Goal: Contribute content: Add original content to the website for others to see

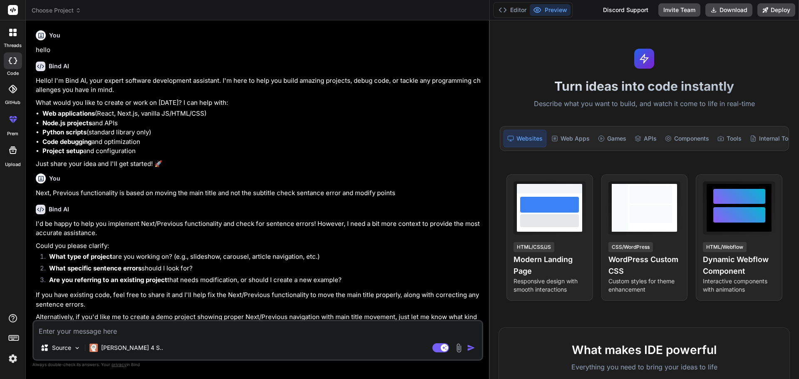
click at [80, 330] on textarea at bounding box center [258, 328] width 448 height 15
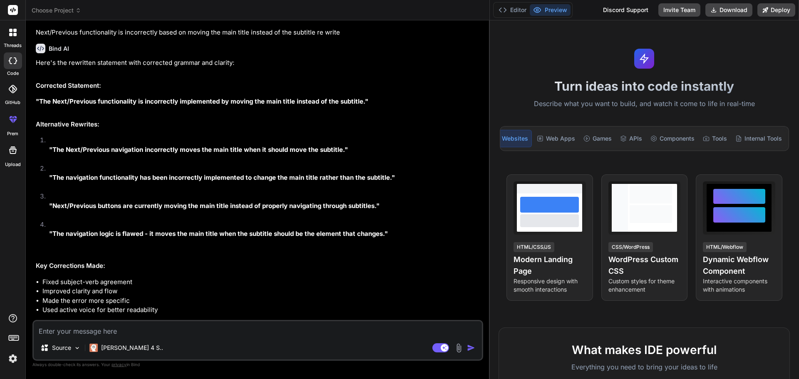
type textarea "• Worked on integrated customization features for the Schedule Analysis report …"
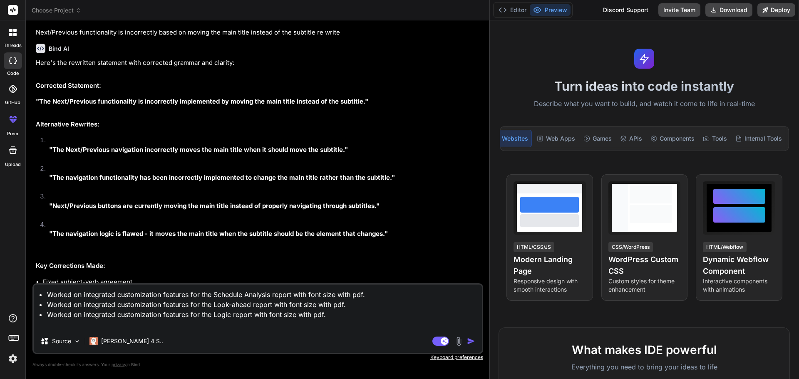
type textarea "x"
type textarea "• Worked on integrated customization features for the Schedule Analysis report …"
type textarea "x"
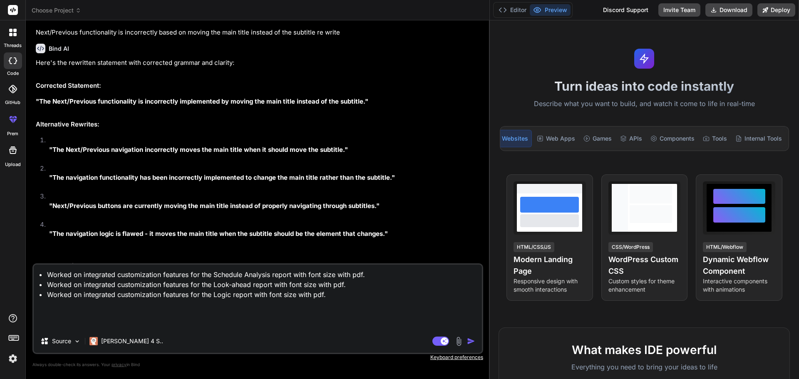
type textarea "• Worked on integrated customization features for the Schedule Analysis report …"
type textarea "x"
type textarea "• Worked on integrated customization features for the Schedule Analysis report …"
type textarea "x"
type textarea "• Worked on integrated customization features for the Schedule Analysis report …"
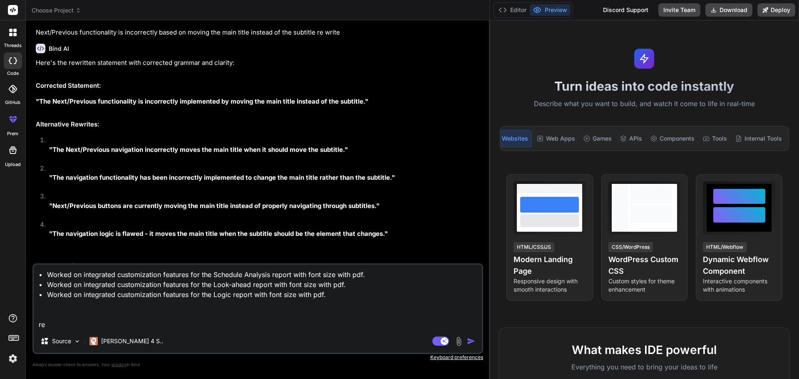
type textarea "x"
type textarea "• Worked on integrated customization features for the Schedule Analysis report …"
type textarea "x"
type textarea "• Worked on integrated customization features for the Schedule Analysis report …"
type textarea "x"
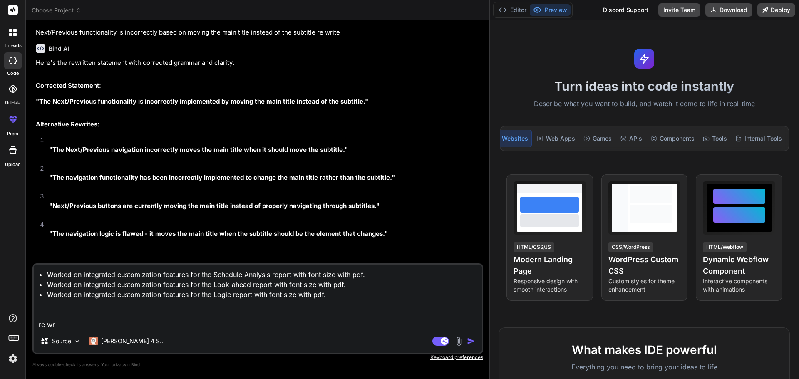
type textarea "• Worked on integrated customization features for the Schedule Analysis report …"
type textarea "x"
type textarea "• Worked on integrated customization features for the Schedule Analysis report …"
type textarea "x"
type textarea "• Worked on integrated customization features for the Schedule Analysis report …"
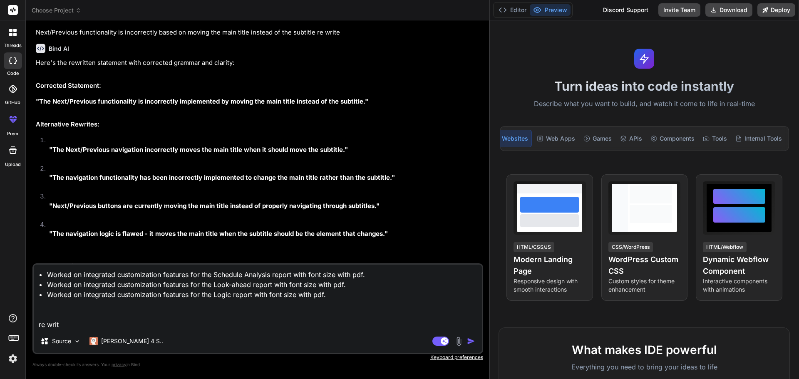
type textarea "x"
type textarea "• Worked on integrated customization features for the Schedule Analysis report …"
type textarea "x"
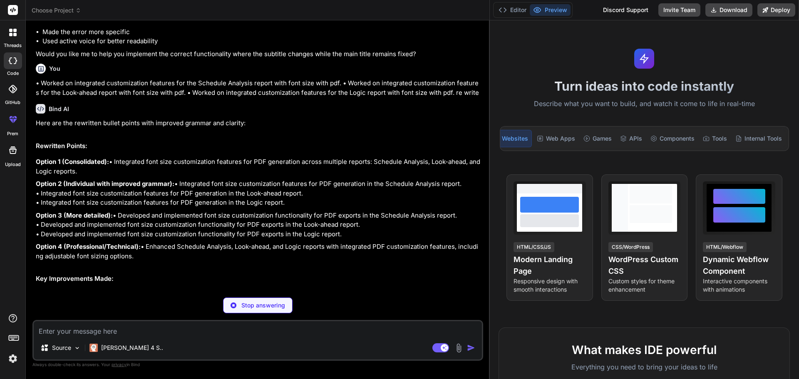
scroll to position [883, 0]
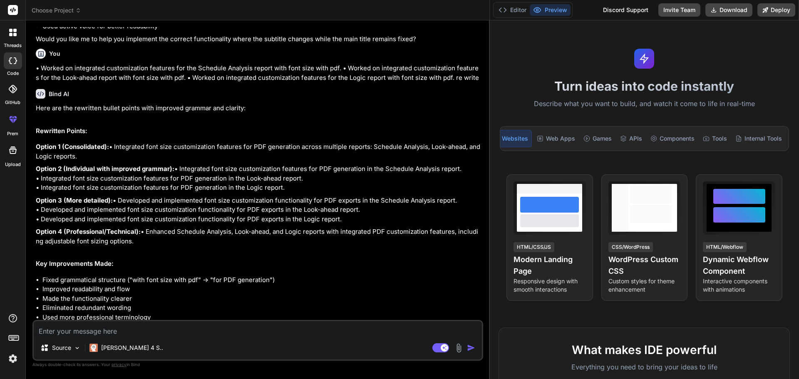
type textarea "x"
click at [154, 329] on textarea at bounding box center [258, 328] width 448 height 15
type textarea "v"
type textarea "x"
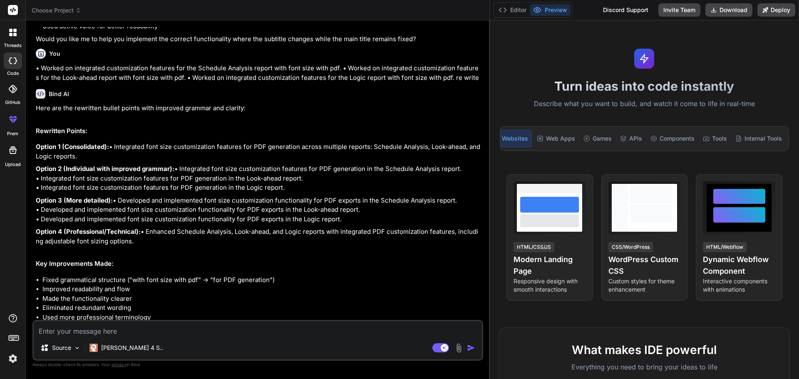
paste textarea "• Worked on integrated customization features for the Schedule Analysis report …"
type textarea "• Worked on integrated customization features for the Schedule Analysis report …"
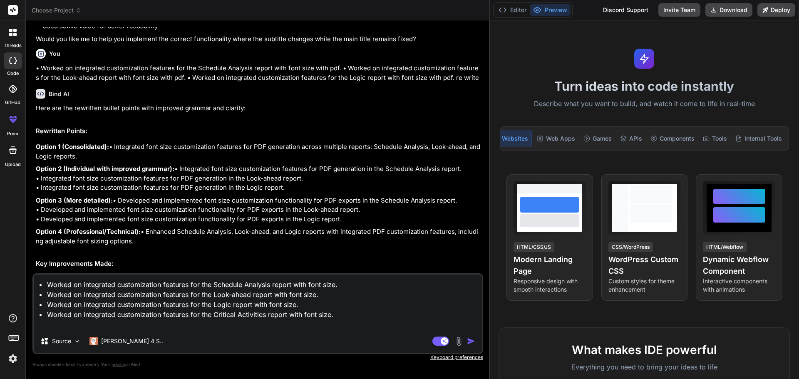
type textarea "x"
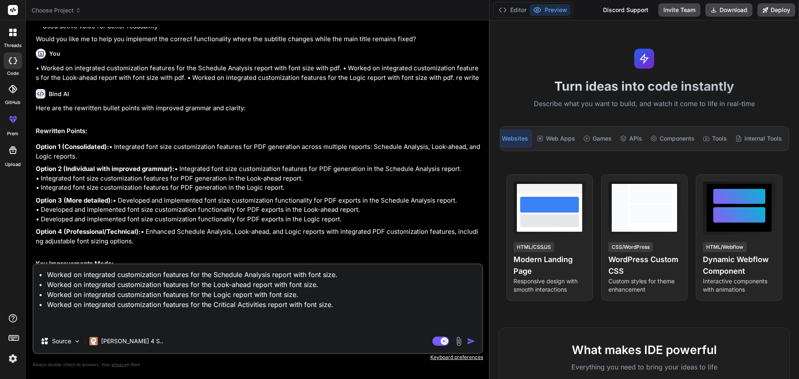
type textarea "• Worked on integrated customization features for the Schedule Analysis report …"
type textarea "x"
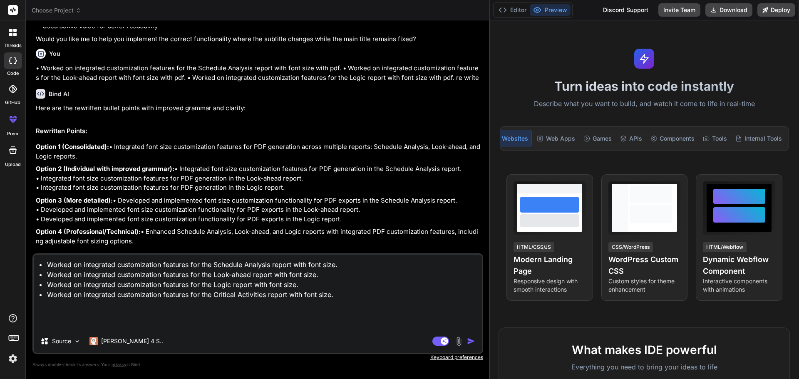
type textarea "• Worked on integrated customization features for the Schedule Analysis report …"
type textarea "x"
type textarea "• Worked on integrated customization features for the Schedule Analysis report …"
type textarea "x"
type textarea "• Worked on integrated customization features for the Schedule Analysis report …"
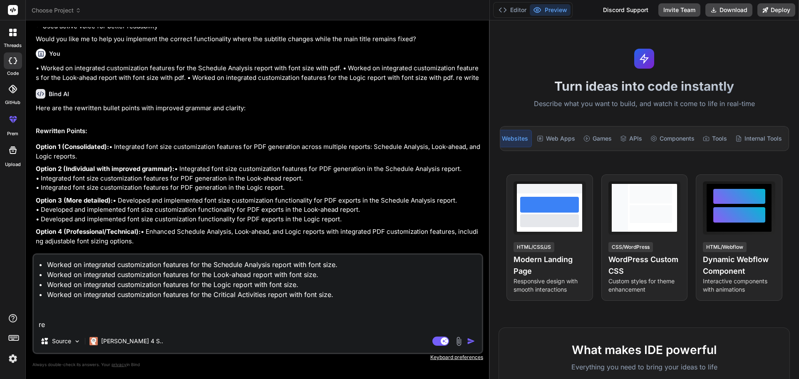
type textarea "x"
type textarea "• Worked on integrated customization features for the Schedule Analysis report …"
type textarea "x"
type textarea "• Worked on integrated customization features for the Schedule Analysis report …"
type textarea "x"
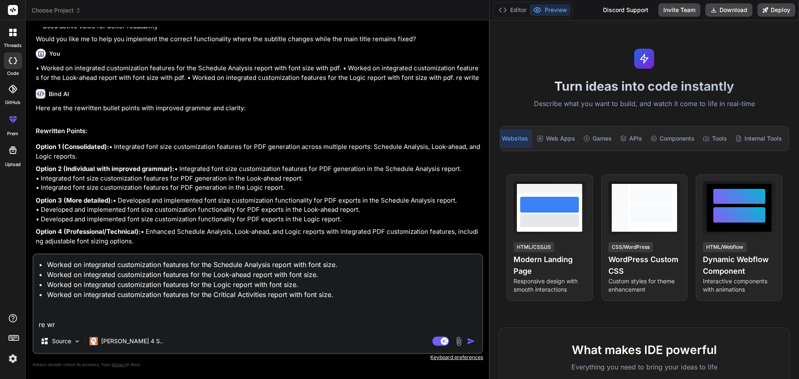
type textarea "• Worked on integrated customization features for the Schedule Analysis report …"
type textarea "x"
type textarea "• Worked on integrated customization features for the Schedule Analysis report …"
type textarea "x"
type textarea "• Worked on integrated customization features for the Schedule Analysis report …"
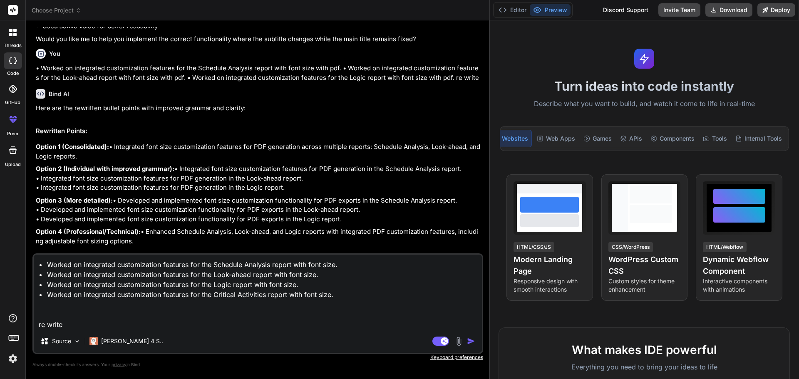
type textarea "x"
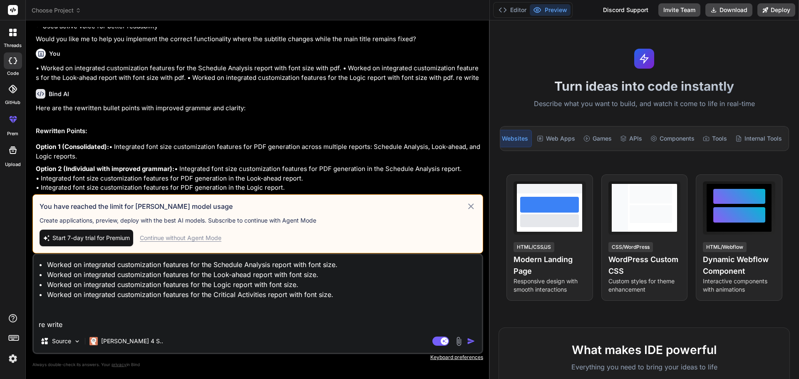
type textarea "• Worked on integrated customization features for the Schedule Analysis report …"
click at [197, 240] on div "Continue without Agent Mode" at bounding box center [181, 238] width 82 height 8
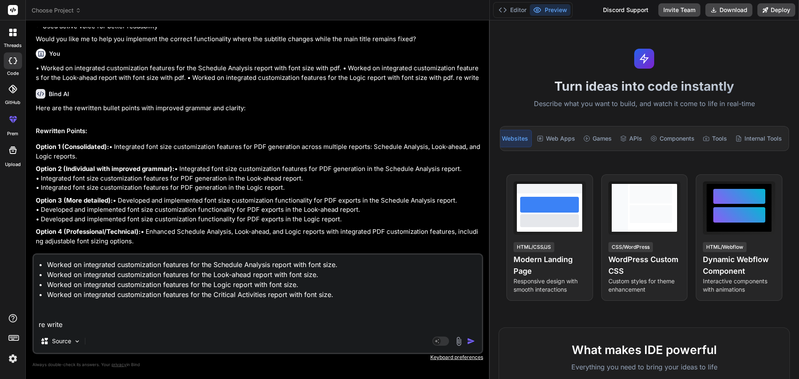
click at [470, 340] on img "button" at bounding box center [471, 341] width 8 height 8
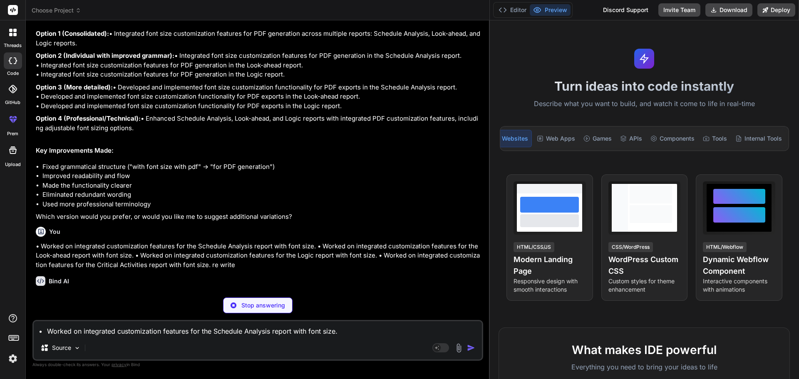
scroll to position [1014, 0]
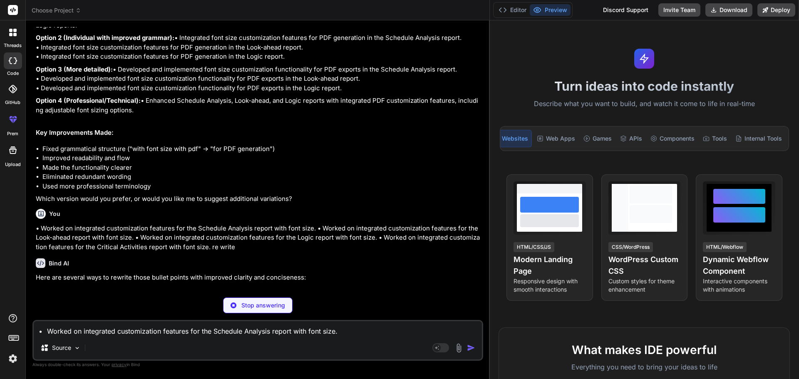
type textarea "x"
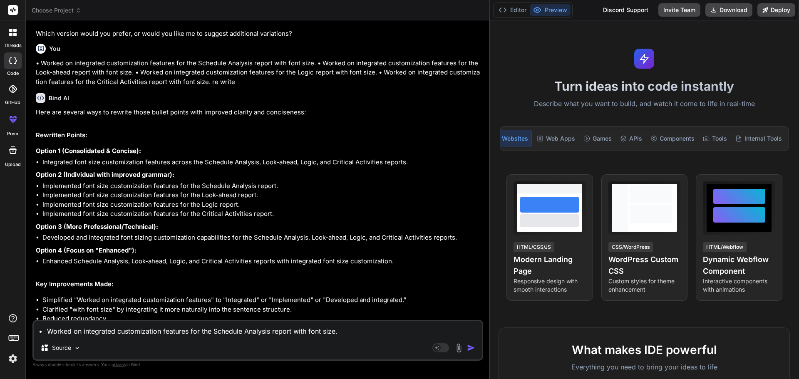
scroll to position [1165, 0]
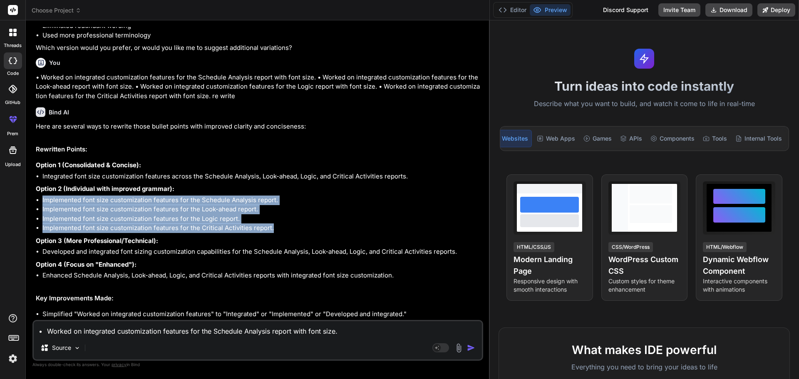
drag, startPoint x: 272, startPoint y: 237, endPoint x: 42, endPoint y: 208, distance: 231.6
click at [42, 208] on ul "Implemented font size customization features for the Schedule Analysis report. …" at bounding box center [259, 214] width 446 height 37
copy ul "Implemented font size customization features for the Schedule Analysis report. …"
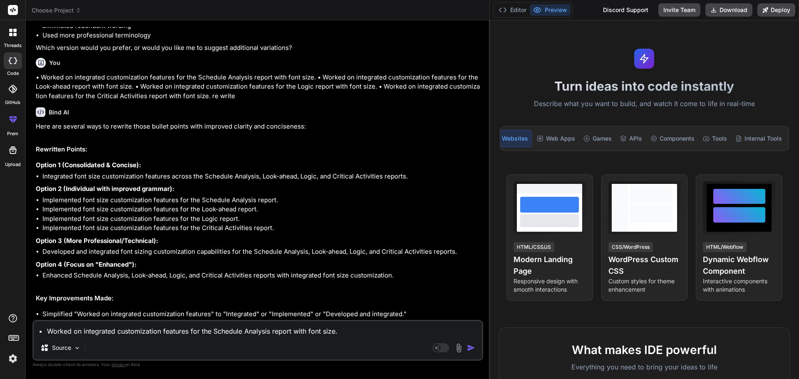
click at [125, 338] on div "• Worked on integrated customization features for the Schedule Analysis report …" at bounding box center [257, 340] width 451 height 41
click at [125, 330] on textarea "• Worked on integrated customization features for the Schedule Analysis report …" at bounding box center [258, 328] width 448 height 15
paste textarea "• Working on analyzing customization functionality for the All Module excel rep…"
type textarea "• Working on analyzing customization functionality for the All Module excel rep…"
type textarea "x"
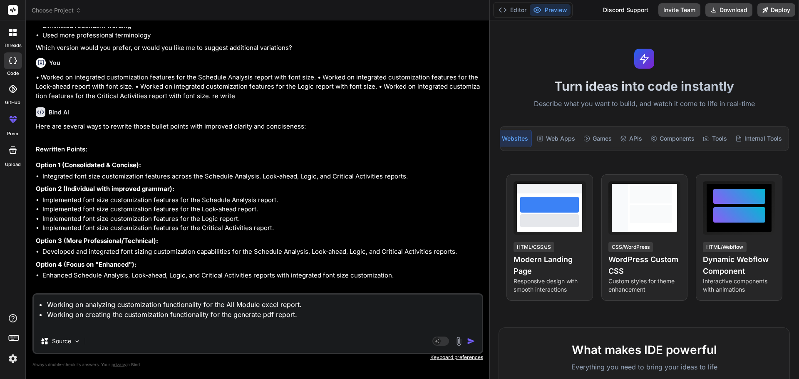
type textarea "• Working on analyzing customization functionality for the All Module excel rep…"
type textarea "x"
type textarea "• Working on analyzing customization functionality for the All Module excel rep…"
type textarea "x"
type textarea "• Working on analyzing customization functionality for the All Module excel rep…"
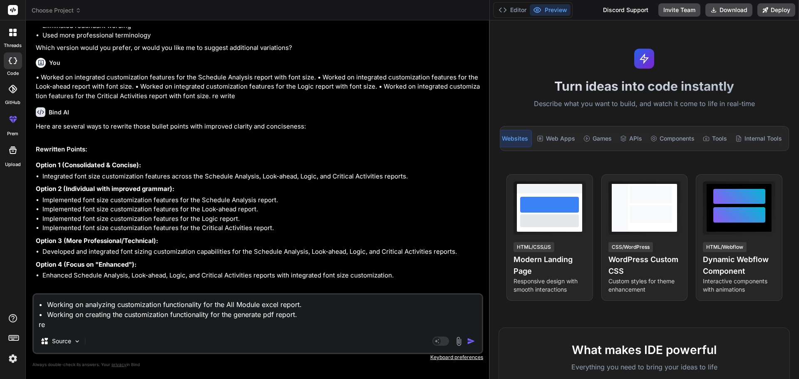
type textarea "x"
type textarea "• Working on analyzing customization functionality for the All Module excel rep…"
type textarea "x"
type textarea "• Working on analyzing customization functionality for the All Module excel rep…"
type textarea "x"
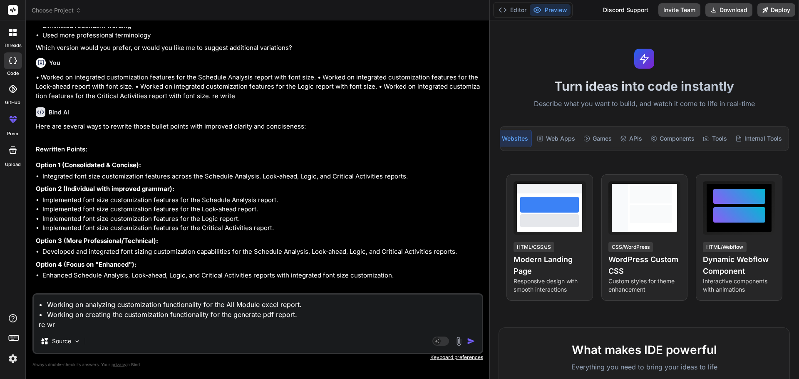
type textarea "• Working on analyzing customization functionality for the All Module excel rep…"
type textarea "x"
type textarea "• Working on analyzing customization functionality for the All Module excel rep…"
type textarea "x"
type textarea "• Working on analyzing customization functionality for the All Module excel rep…"
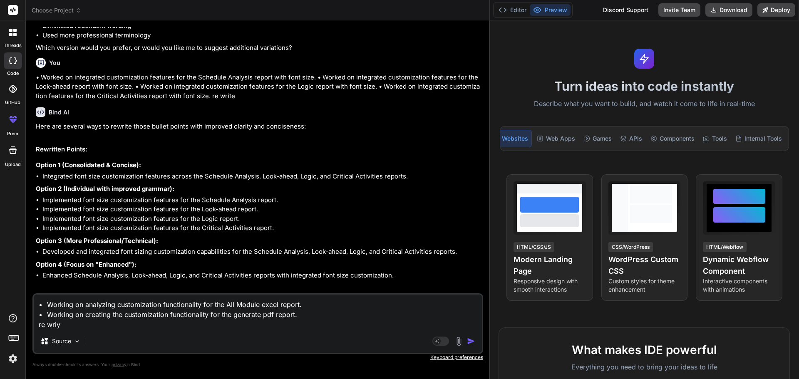
type textarea "x"
type textarea "• Working on analyzing customization functionality for the All Module excel rep…"
type textarea "x"
type textarea "• Working on analyzing customization functionality for the All Module excel rep…"
type textarea "x"
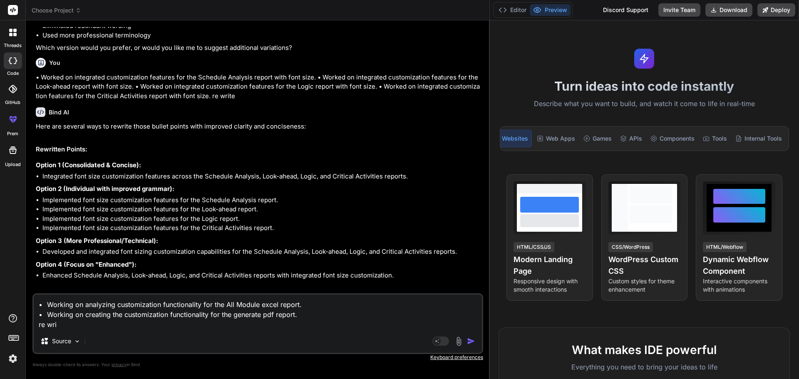
type textarea "• Working on analyzing customization functionality for the All Module excel rep…"
type textarea "x"
type textarea "• Working on analyzing customization functionality for the All Module excel rep…"
type textarea "x"
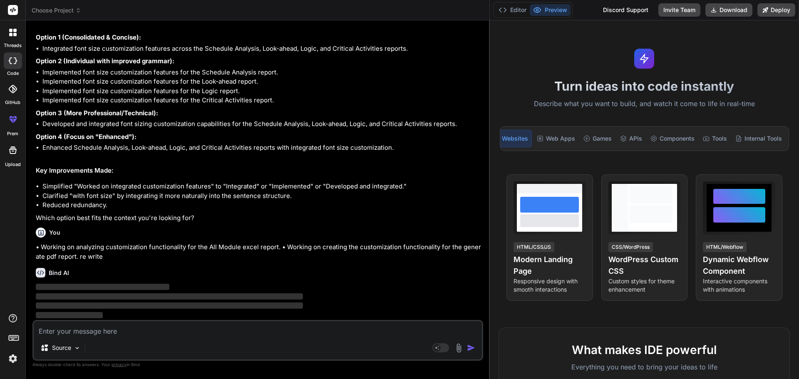
scroll to position [1303, 0]
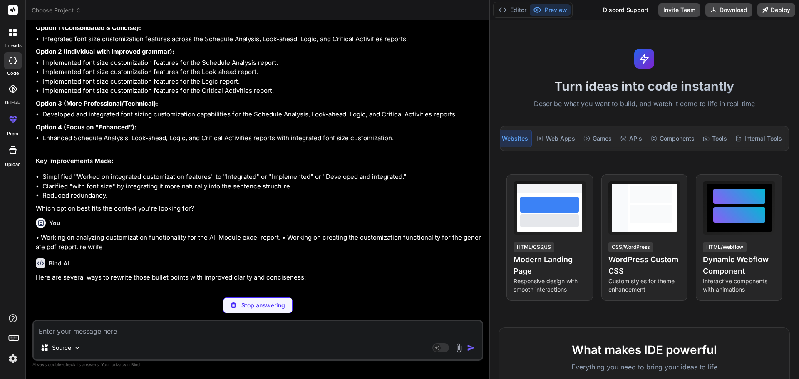
type textarea "x"
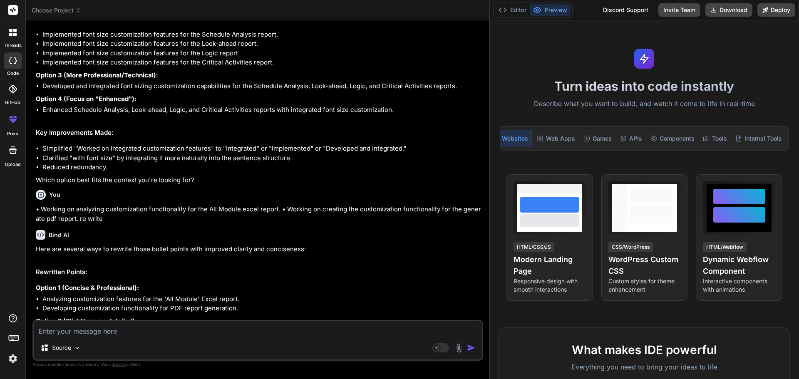
scroll to position [1481, 0]
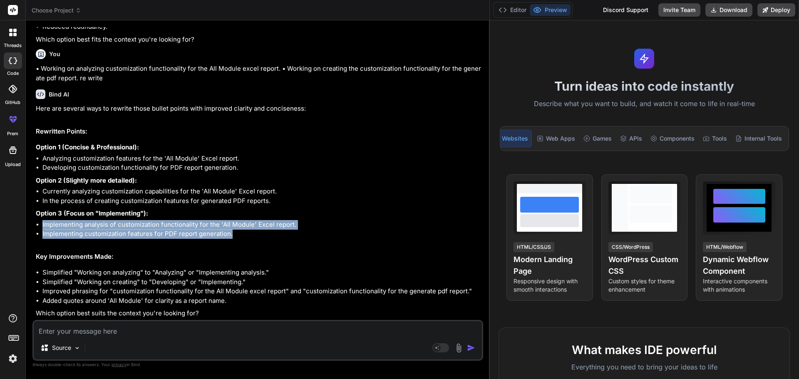
drag, startPoint x: 232, startPoint y: 234, endPoint x: 40, endPoint y: 224, distance: 193.1
click at [40, 224] on ul "Implementing analysis of customization functionality for the 'All Module' Excel…" at bounding box center [259, 229] width 446 height 19
copy ul "Implementing analysis of customization functionality for the 'All Module' Excel…"
